Goal: Task Accomplishment & Management: Manage account settings

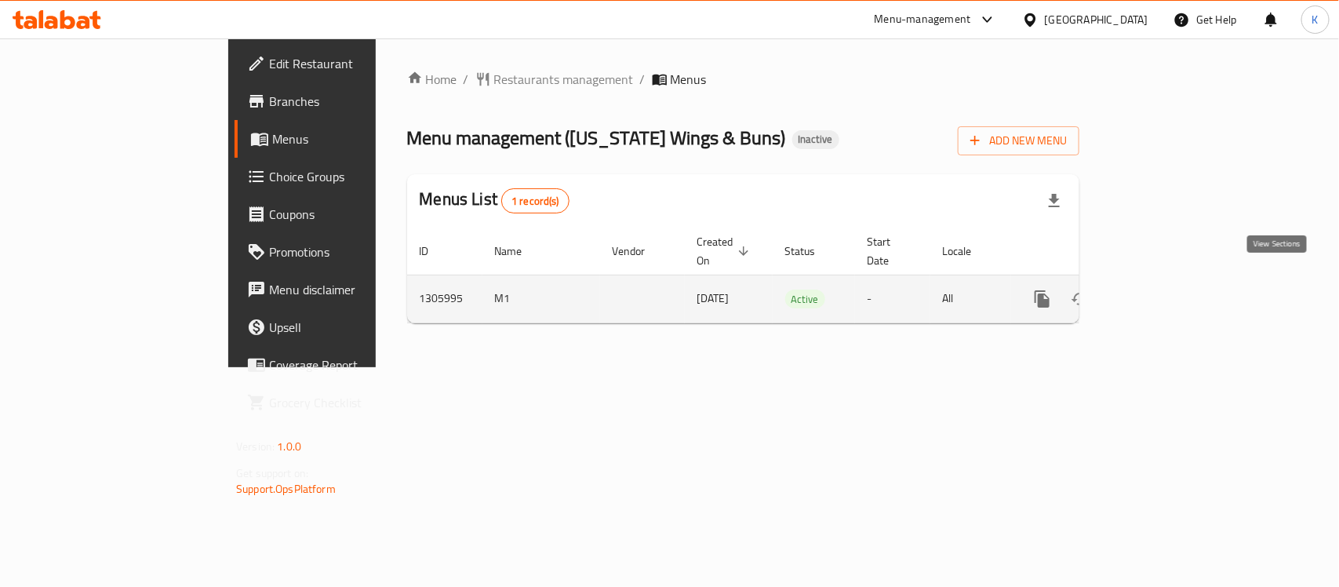
click at [1175, 285] on link "enhanced table" at bounding box center [1156, 299] width 38 height 38
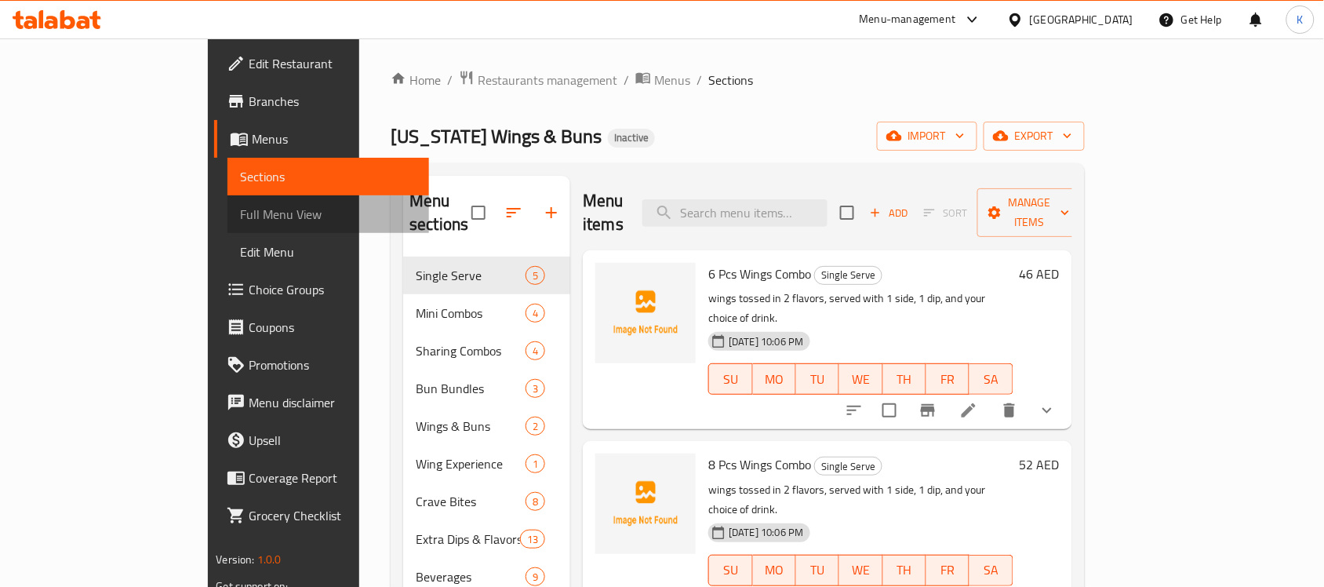
click at [240, 213] on span "Full Menu View" at bounding box center [328, 214] width 177 height 19
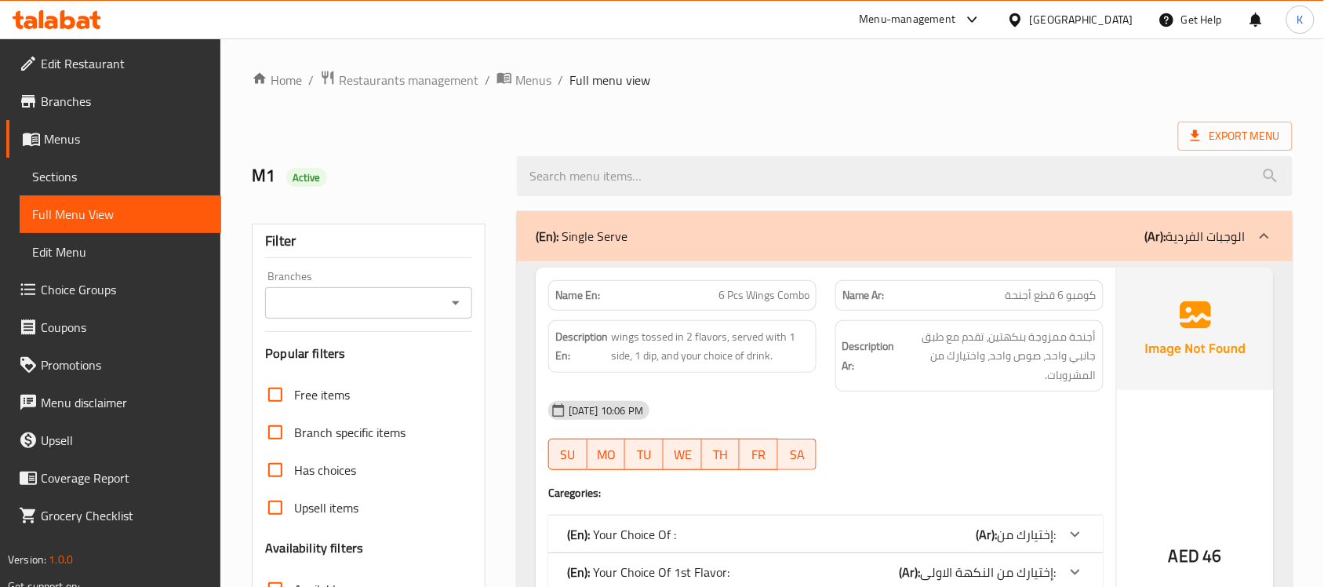
scroll to position [687, 0]
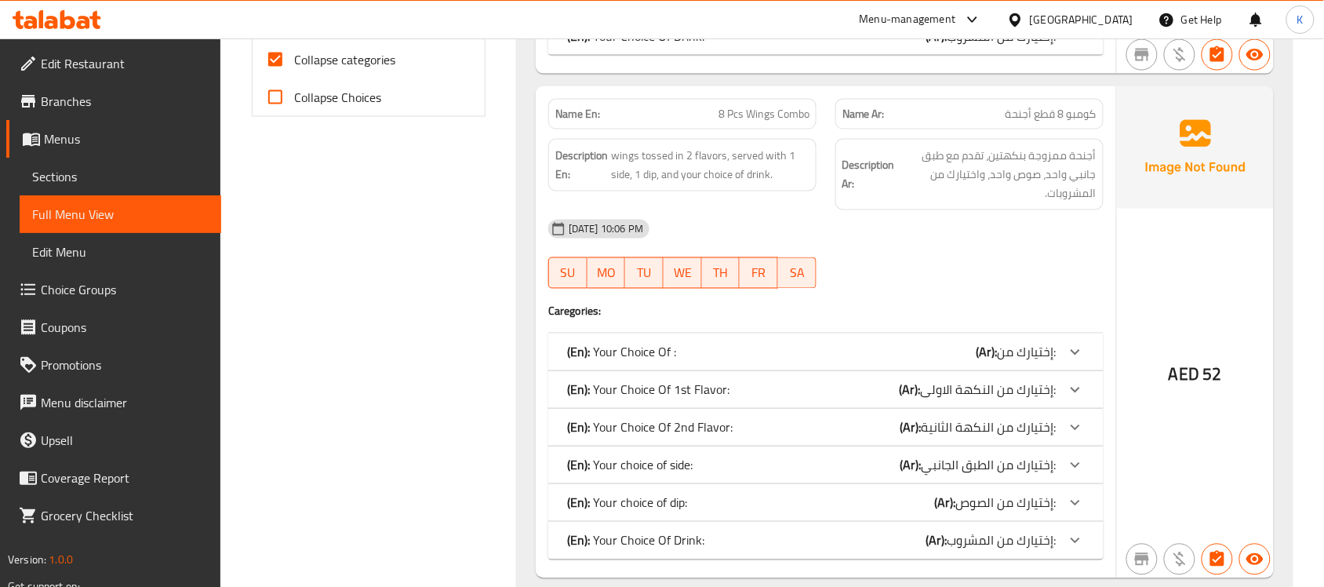
click at [276, 59] on input "Collapse categories" at bounding box center [276, 60] width 38 height 38
checkbox input "false"
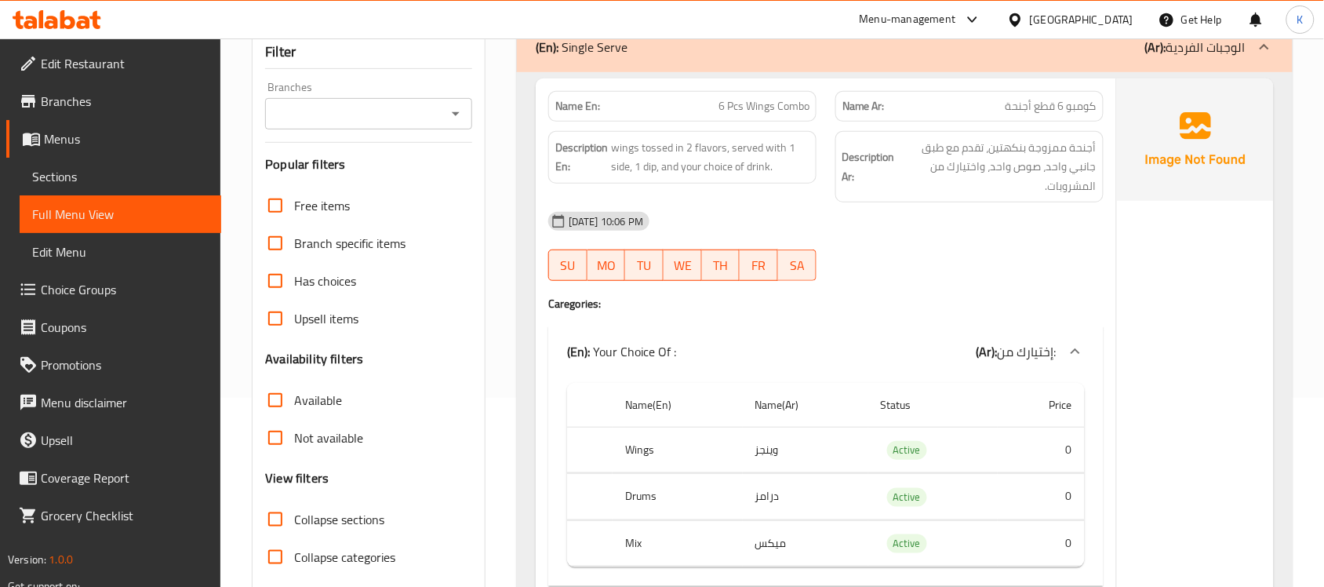
scroll to position [0, 0]
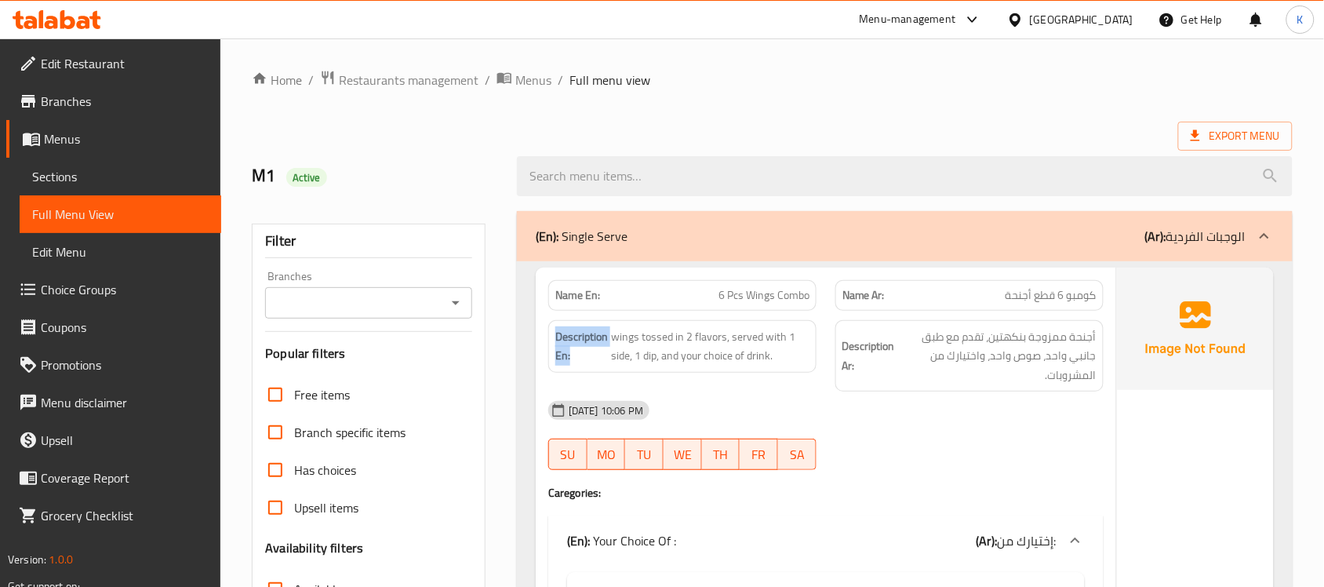
drag, startPoint x: 582, startPoint y: 359, endPoint x: 554, endPoint y: 334, distance: 37.3
click at [554, 334] on div "Description En: wings tossed in 2 flavors, served with 1 side, 1 dip, and your …" at bounding box center [682, 346] width 268 height 53
copy strong "Description En:"
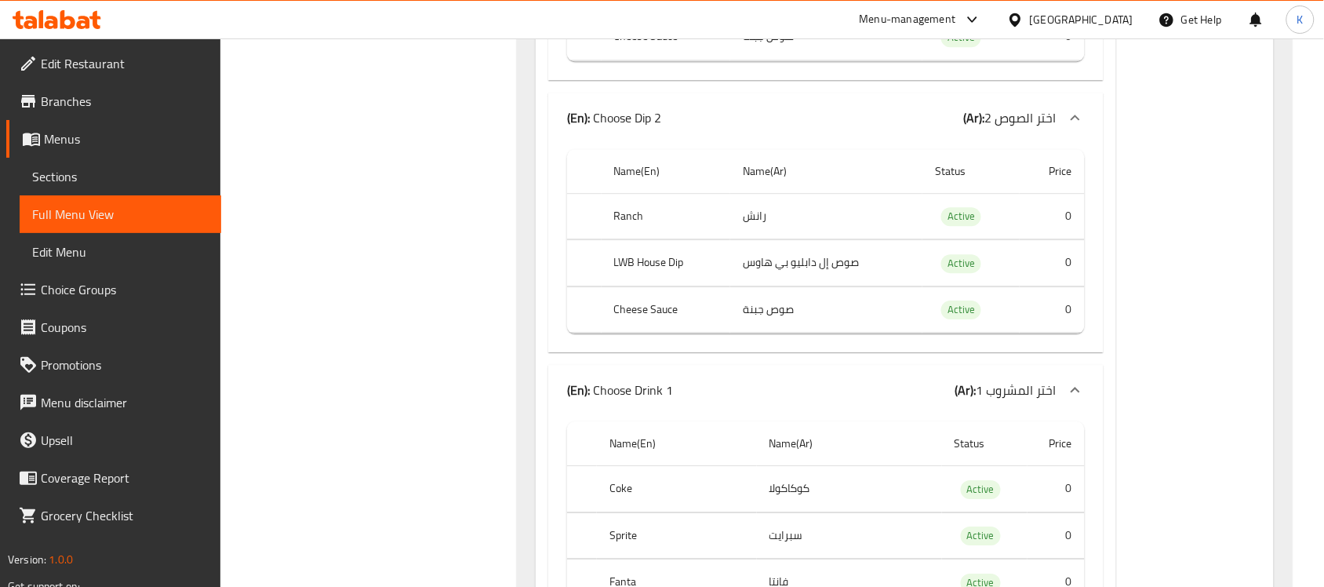
scroll to position [61652, 0]
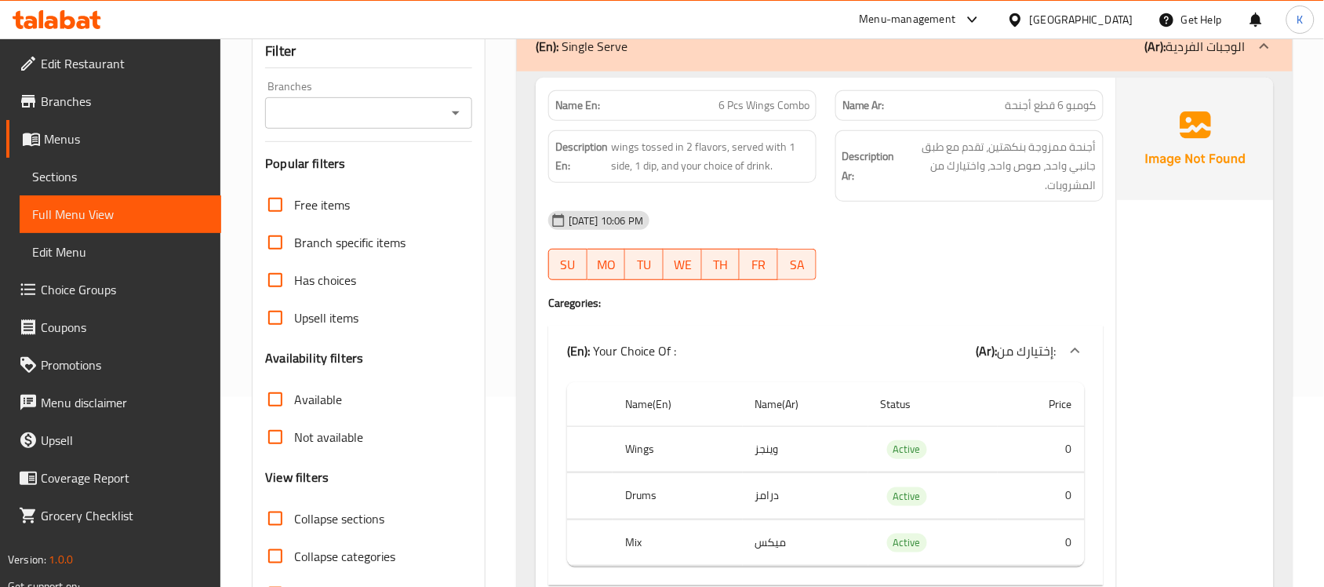
scroll to position [228, 0]
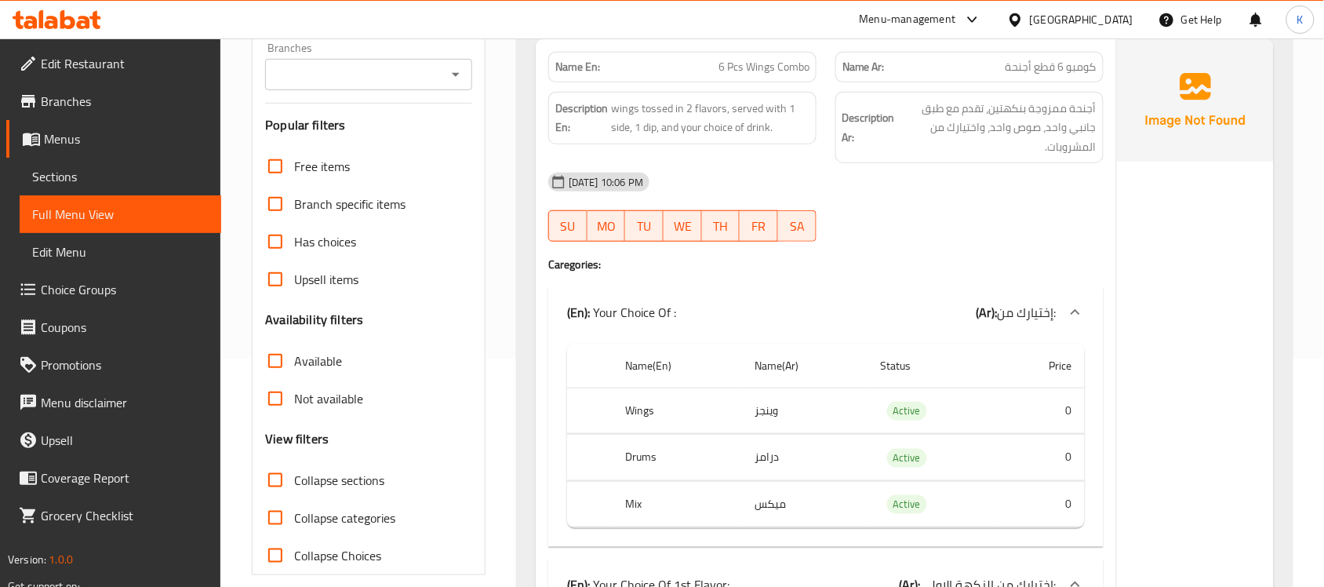
click at [352, 476] on span "Collapse sections" at bounding box center [339, 480] width 90 height 19
click at [294, 476] on input "Collapse sections" at bounding box center [276, 480] width 38 height 38
checkbox input "true"
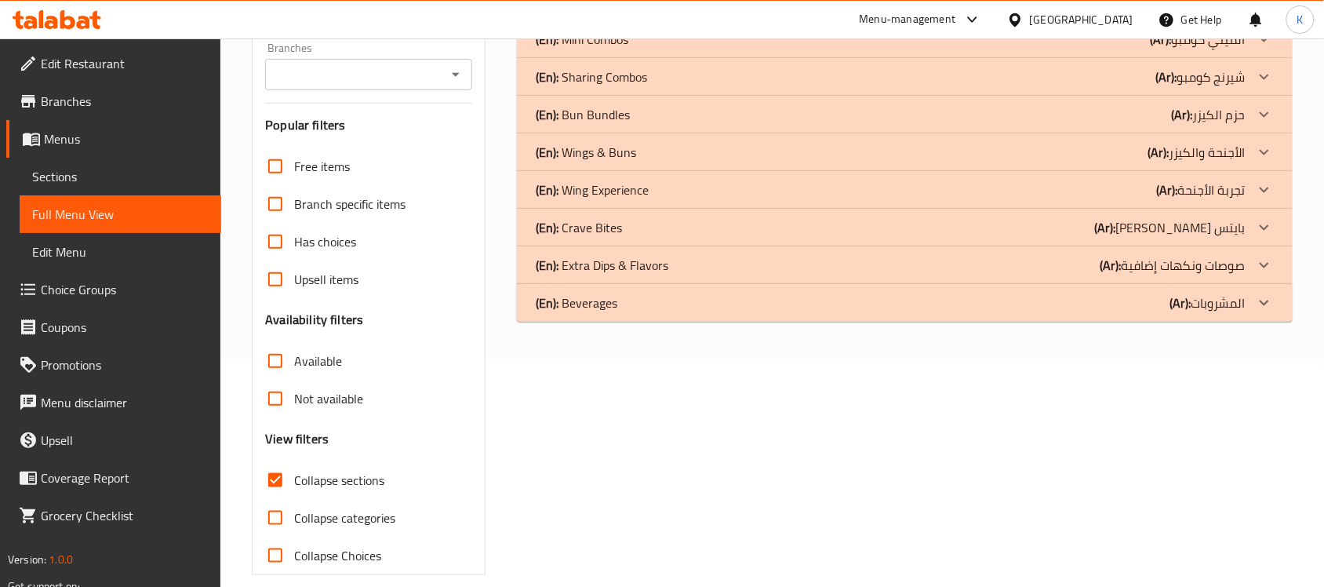
scroll to position [0, 0]
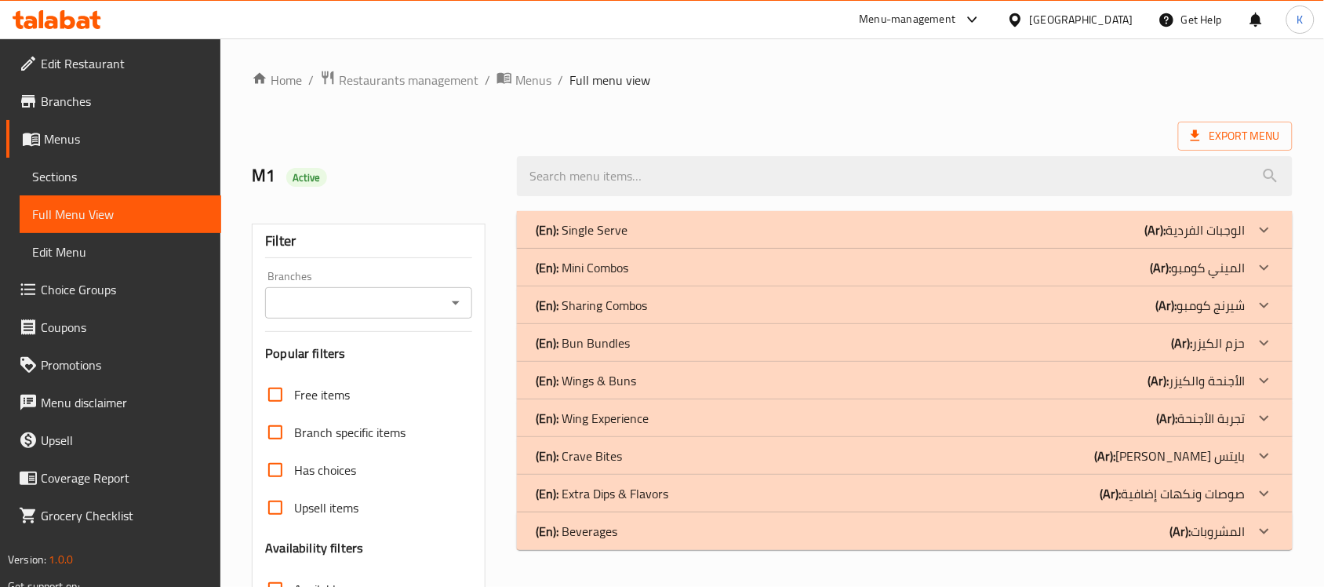
click at [699, 224] on div "(En): Single Serve (Ar): الوجبات الفردية" at bounding box center [891, 229] width 710 height 19
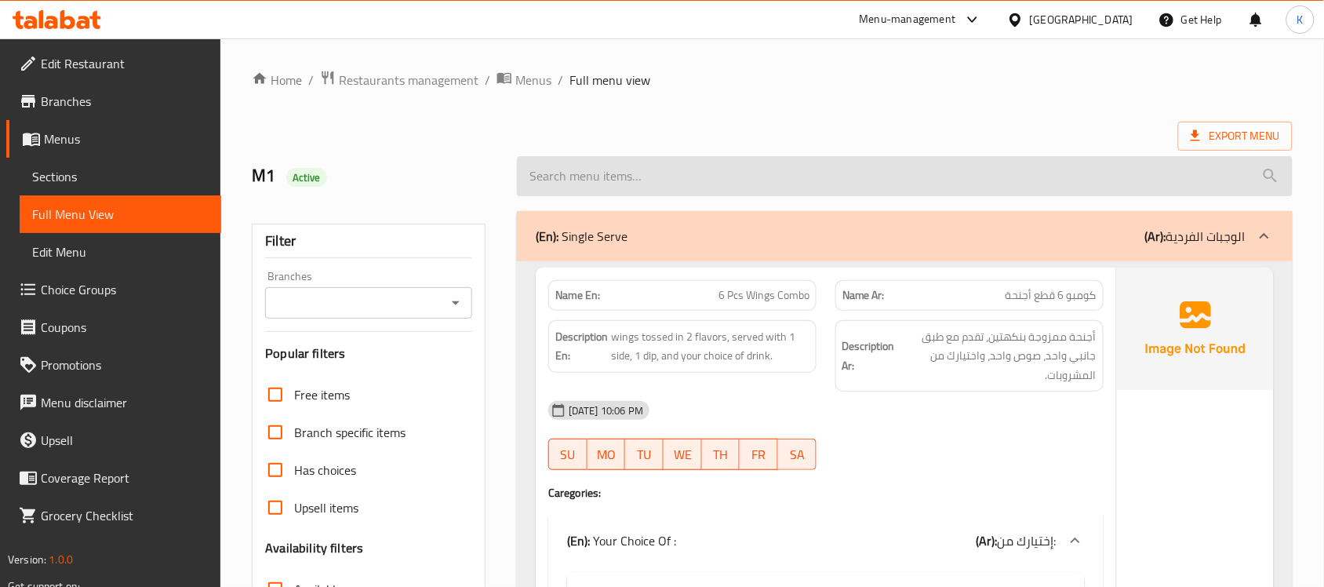
click at [828, 163] on input "search" at bounding box center [905, 176] width 776 height 40
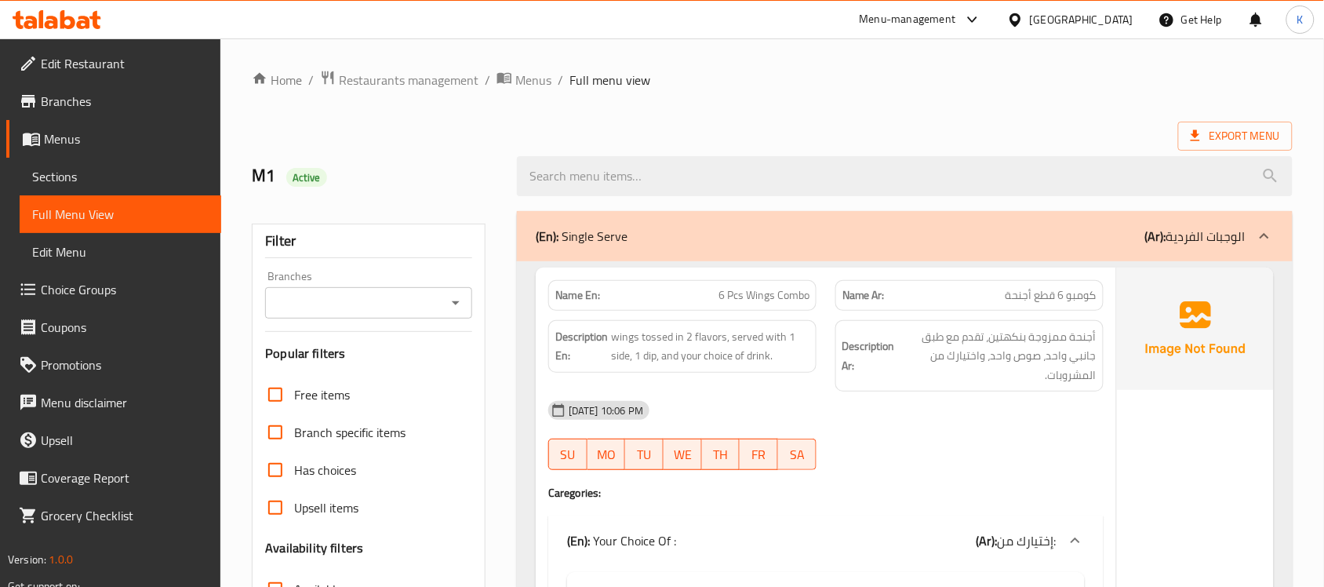
click at [833, 141] on div "M1 Active" at bounding box center [772, 176] width 1060 height 70
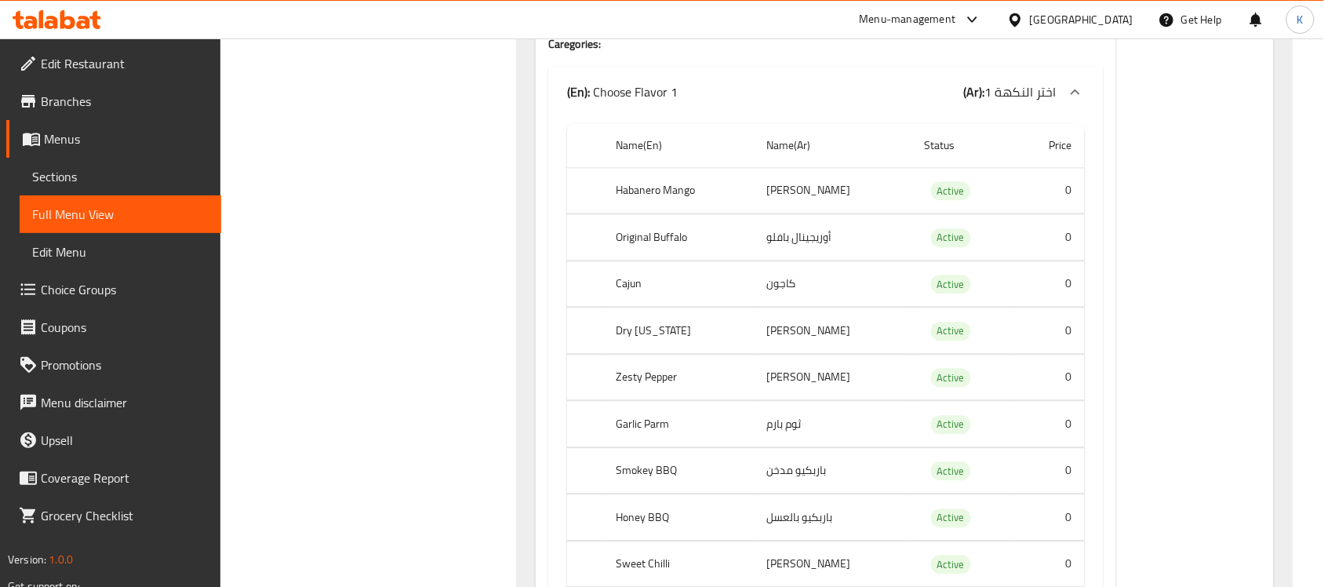
scroll to position [14897, 0]
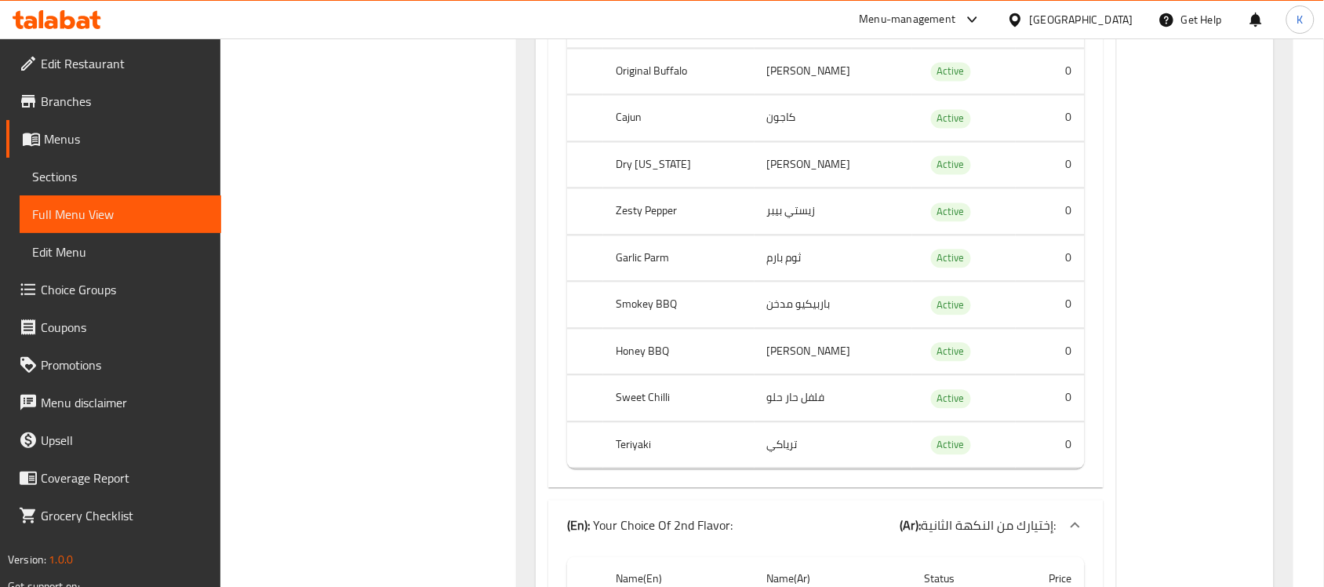
scroll to position [0, 0]
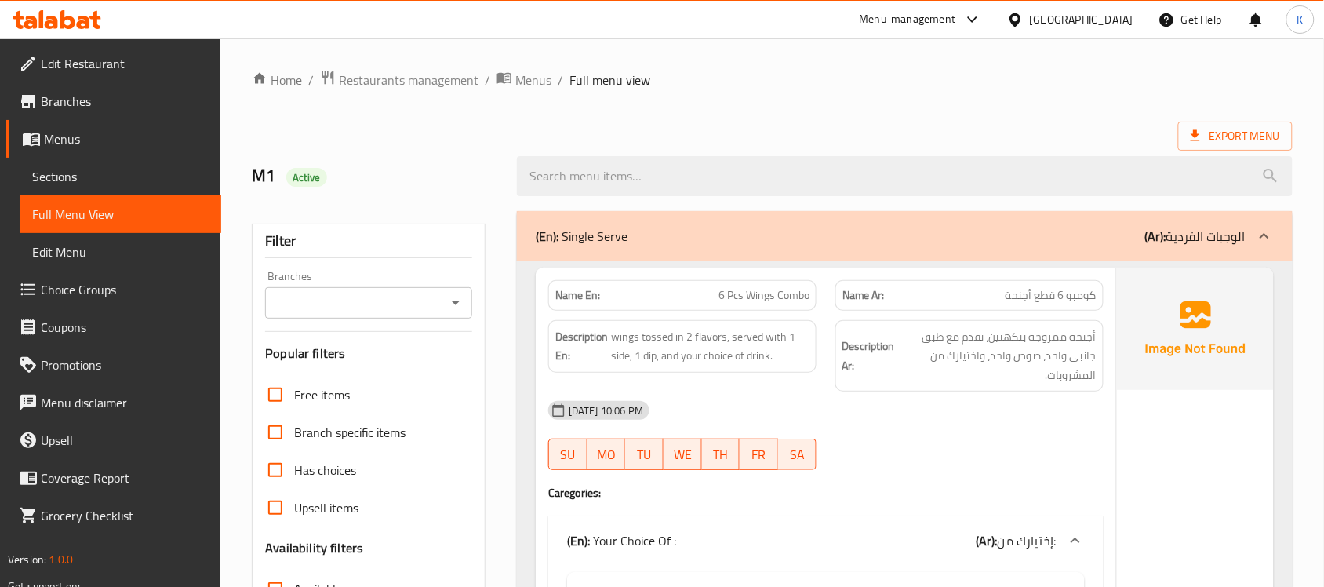
click at [1015, 421] on div "[DATE] 10:06 PM" at bounding box center [826, 411] width 574 height 38
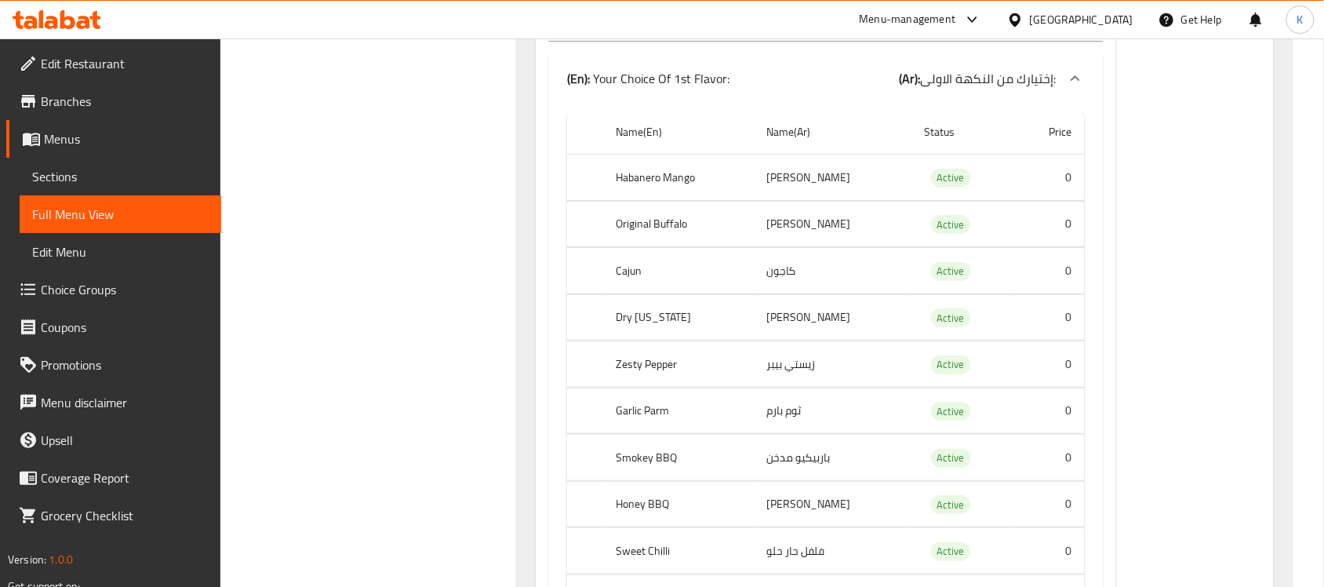
scroll to position [3661, 0]
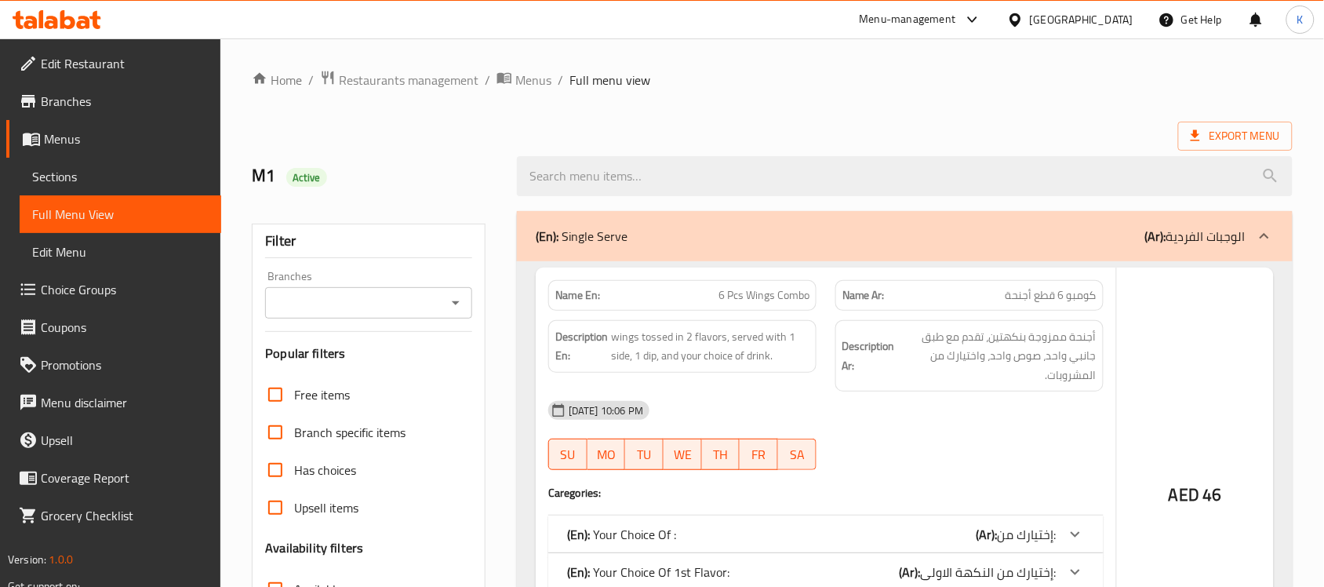
click at [88, 297] on span "Choice Groups" at bounding box center [125, 289] width 168 height 19
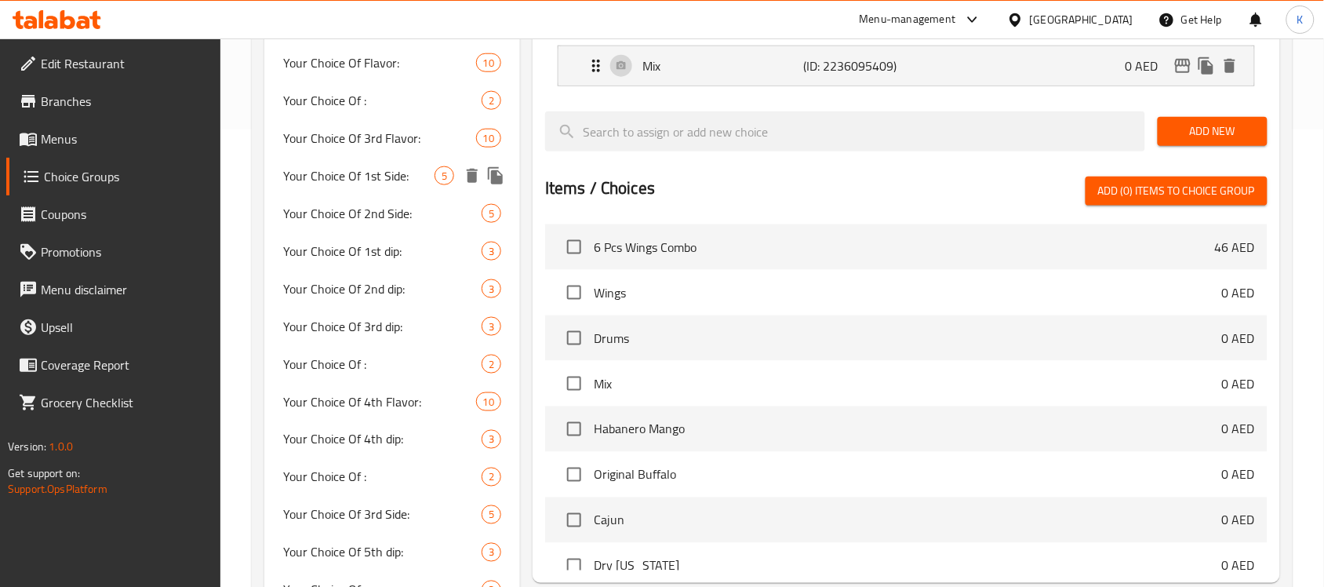
scroll to position [228, 0]
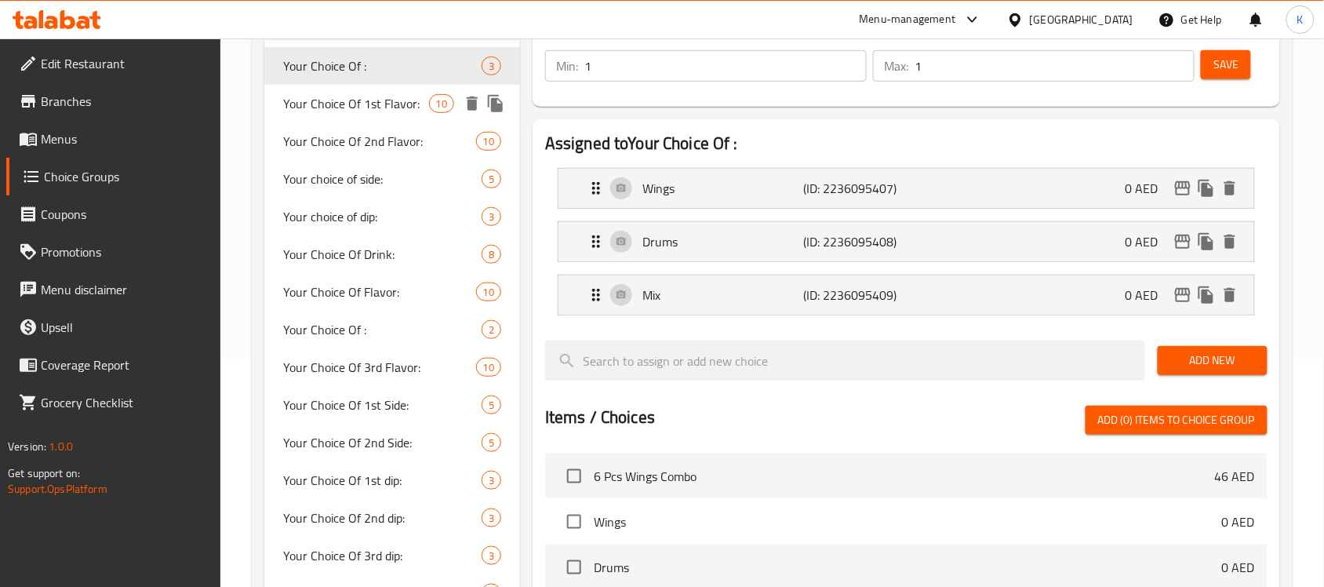
click at [362, 113] on span "Your Choice Of 1st Flavor:" at bounding box center [355, 103] width 145 height 19
type input "Your Choice Of 1st Flavor:"
type input "إختيارك من النكهة الاولى:"
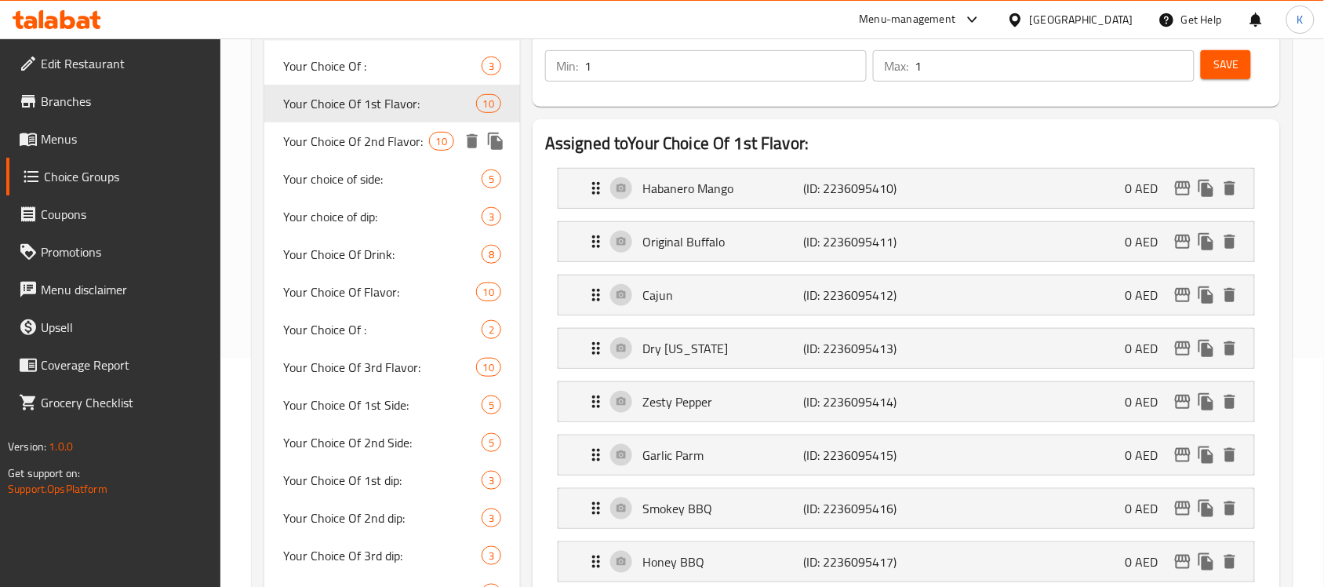
click at [361, 136] on span "Your Choice Of 2nd Flavor:" at bounding box center [355, 141] width 145 height 19
type input "Your Choice Of 2nd Flavor:"
type input "إختيارك من النكهة الثانية:"
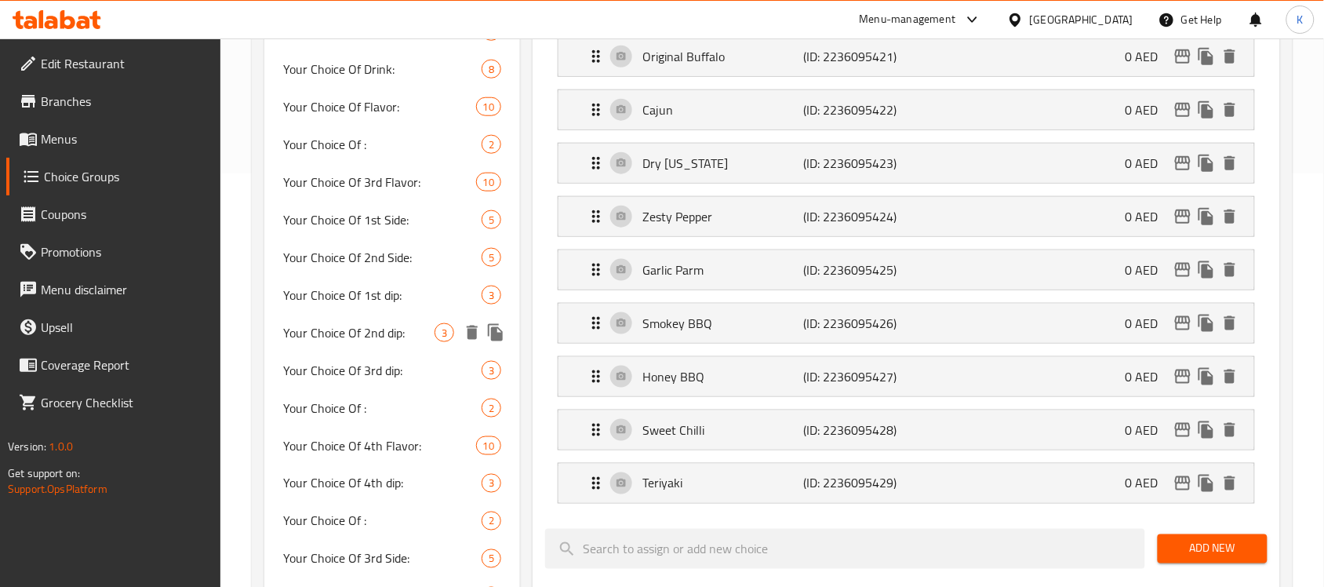
scroll to position [457, 0]
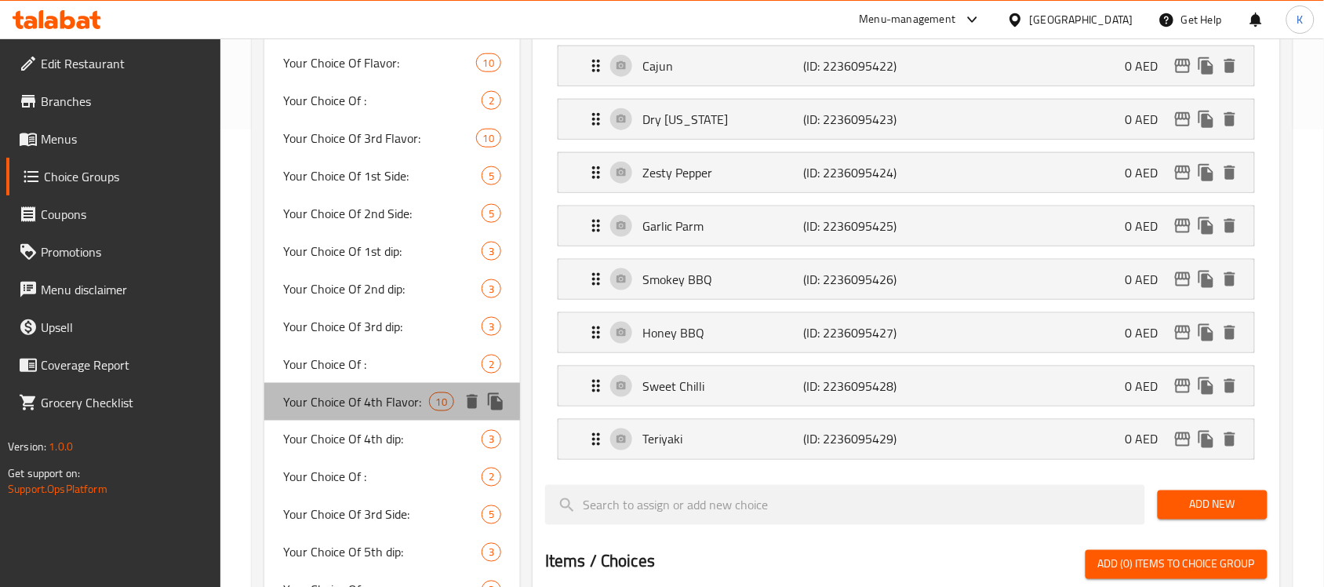
click at [402, 392] on span "Your Choice Of 4th Flavor:" at bounding box center [355, 401] width 145 height 19
type input "Your Choice Of 4th Flavor:"
type input "إختيارك من النكهة الرابعة:"
click at [398, 394] on span "Your Choice Of 4th Flavor:" at bounding box center [355, 401] width 145 height 19
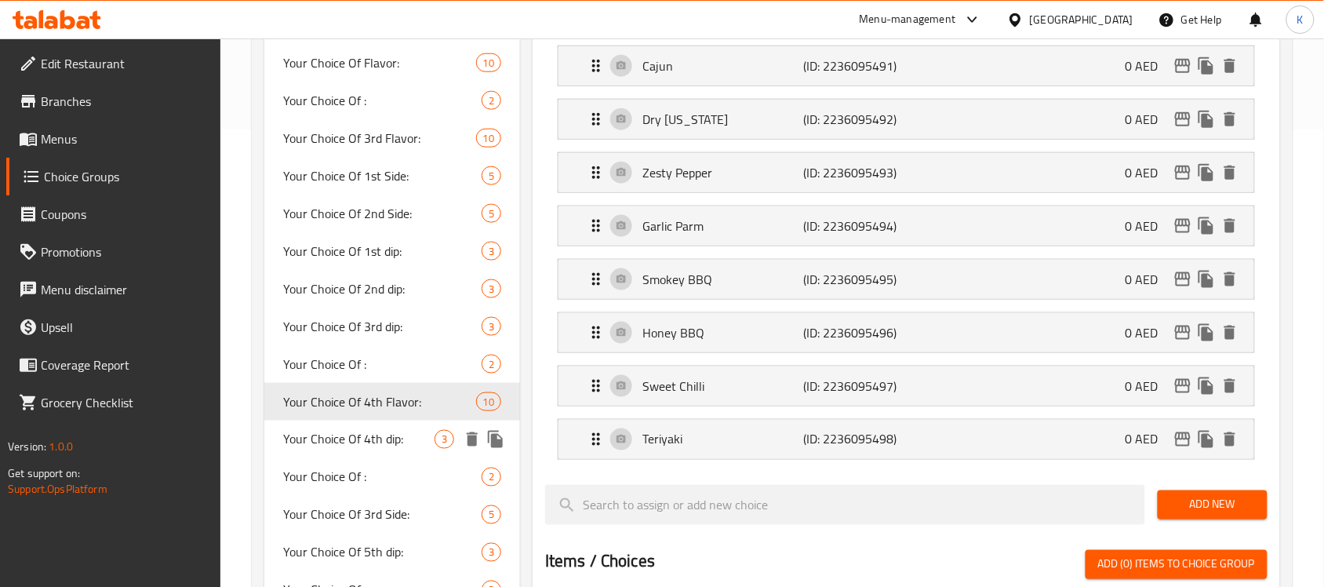
drag, startPoint x: 371, startPoint y: 428, endPoint x: 363, endPoint y: 444, distance: 17.5
click at [367, 430] on span "Your Choice Of 4th dip:" at bounding box center [358, 439] width 151 height 19
type input "Your Choice Of 4th dip:"
type input "إختيارك من الصوص الرابع:"
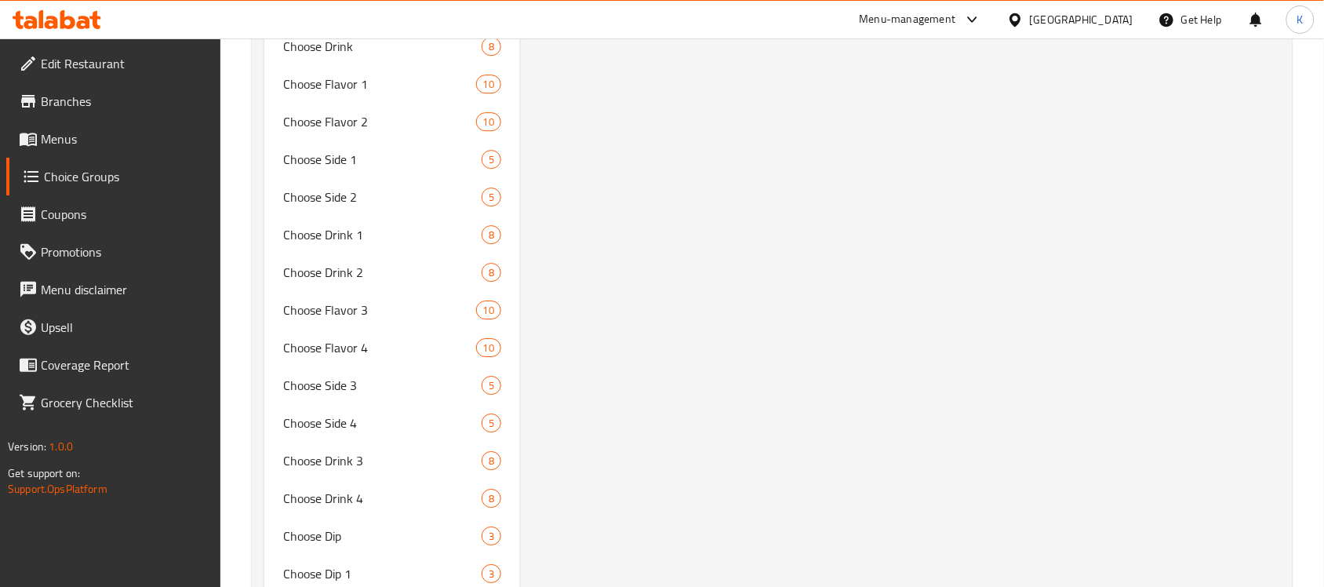
scroll to position [1468, 0]
